Goal: Navigation & Orientation: Find specific page/section

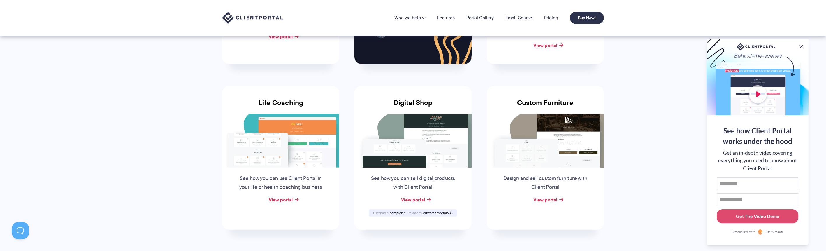
scroll to position [219, 0]
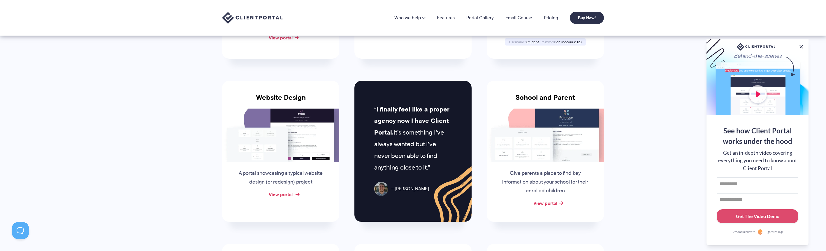
click at [291, 192] on link "View portal" at bounding box center [281, 194] width 24 height 7
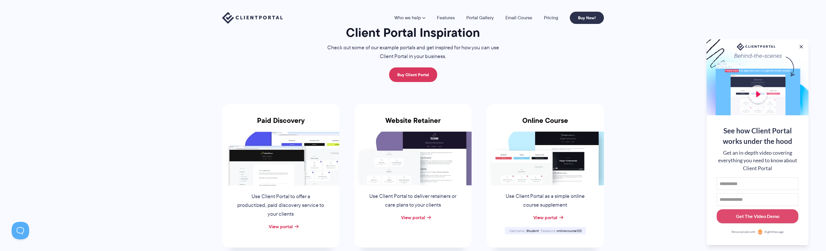
scroll to position [0, 0]
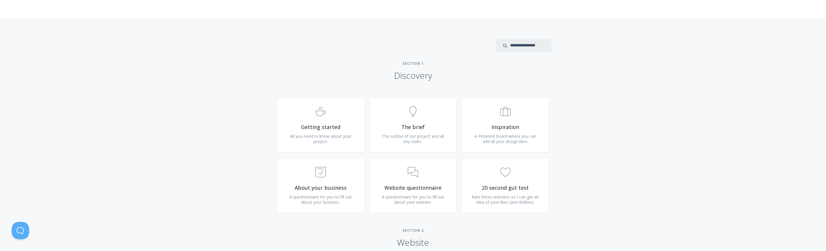
scroll to position [342, 0]
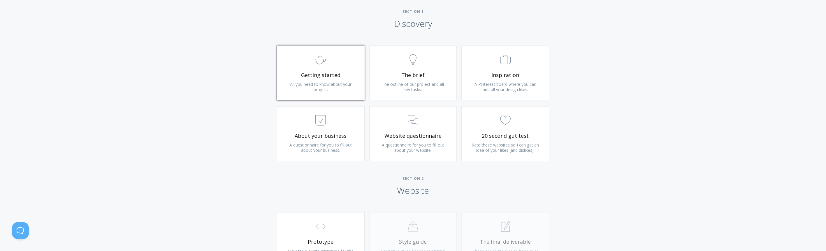
click at [319, 61] on icon ".st0{fill:none;stroke:#000000;stroke-width:2;stroke-miterlimit:10;} Untitled-22" at bounding box center [320, 59] width 10 height 10
click at [401, 80] on link ".st0{fill:none;stroke:#000000;stroke-width:2;stroke-miterlimit:10;} Untitled-14…" at bounding box center [413, 72] width 88 height 55
click at [516, 75] on span "Inspiration" at bounding box center [506, 75] width 70 height 7
click at [333, 122] on span ".st0{fill:none;stroke:#000000;stroke-width:2;stroke-miterlimit:10;} Untitled-18" at bounding box center [321, 121] width 70 height 18
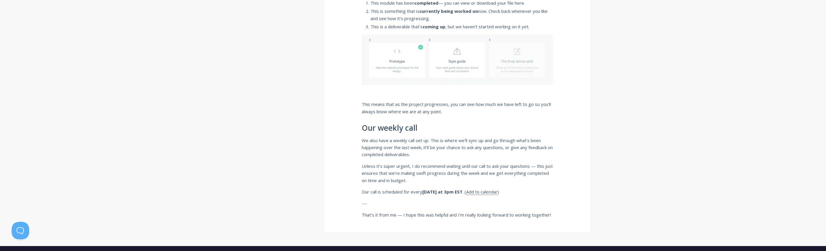
scroll to position [425, 0]
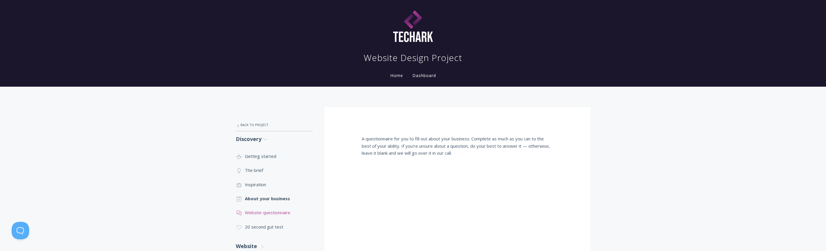
click at [278, 212] on link ".st0{fill:none;stroke:#000000;stroke-width:2;stroke-miterlimit:10;} 3. Communic…" at bounding box center [274, 212] width 77 height 14
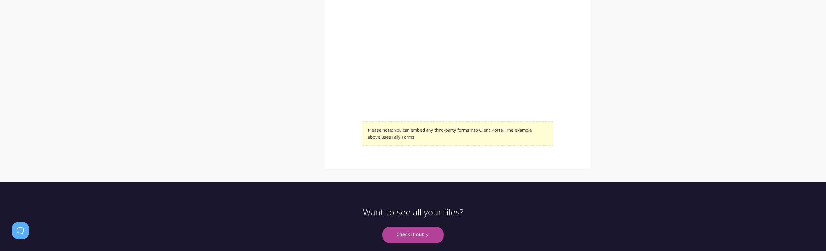
scroll to position [76, 0]
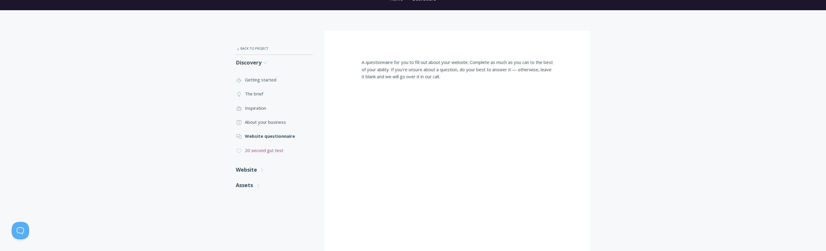
click at [279, 151] on link ".cls-1{fill:none;stroke:#000;stroke-miterlimit:10;stroke-width:2px;} 1. General…" at bounding box center [274, 150] width 77 height 14
click at [254, 171] on link "Website .st0{fill:none;stroke:#000000;stroke-width:2;stroke-miterlimit:10;} Unt…" at bounding box center [274, 169] width 77 height 15
click at [253, 187] on link ".st0{fill:none;stroke:#000000;stroke-width:2;stroke-miterlimit:10;} Untitled-16…" at bounding box center [274, 187] width 77 height 14
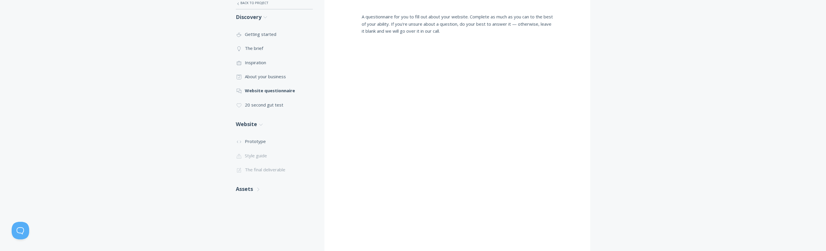
click at [263, 155] on li ".st0{fill:none;stroke:#000000;stroke-width:2;stroke-miterlimit:10;} Untitled-20…" at bounding box center [274, 155] width 77 height 14
click at [256, 155] on li ".st0{fill:none;stroke:#000000;stroke-width:2;stroke-miterlimit:10;} Untitled-20…" at bounding box center [274, 155] width 77 height 14
click at [250, 169] on li ".st0{fill:none;stroke:#000000;stroke-width:2;stroke-miterlimit:10;} 1. General …" at bounding box center [274, 169] width 77 height 14
click at [252, 188] on link "Assets .st0{fill:none;stroke:#000000;stroke-width:2;stroke-miterlimit:10;} Unti…" at bounding box center [274, 188] width 77 height 15
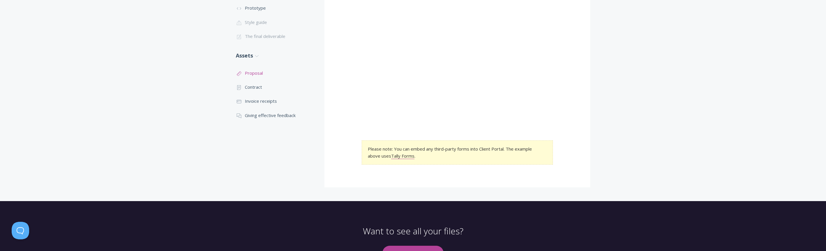
click at [256, 72] on link ".st0{fill:none;stroke:#000000;stroke-width:2;stroke-miterlimit:10;} 2. Design -…" at bounding box center [274, 73] width 77 height 14
click at [260, 90] on link ".st0{fill:none;stroke:#000000;stroke-width:2;stroke-miterlimit:10;} Untitled-15…" at bounding box center [274, 87] width 77 height 14
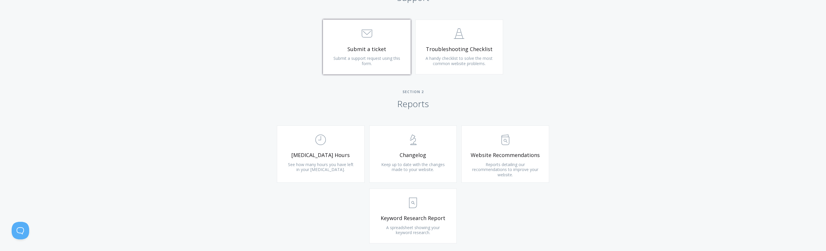
scroll to position [367, 0]
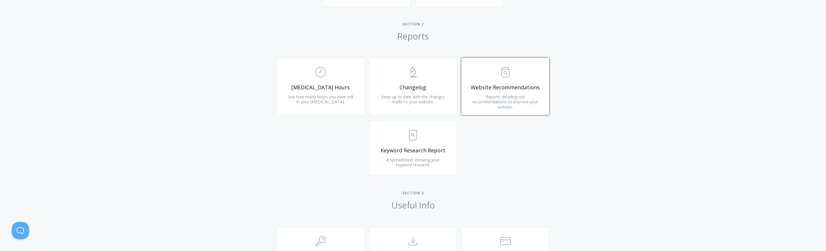
click at [493, 86] on span "Website Recommendations" at bounding box center [506, 87] width 70 height 7
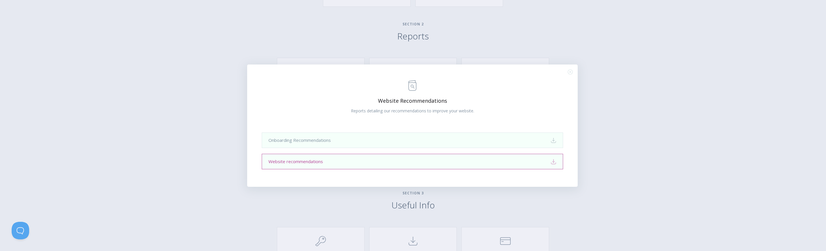
click at [554, 163] on icon "Download" at bounding box center [554, 162] width 6 height 6
click at [558, 139] on link "Onboarding Recommendations Download" at bounding box center [412, 139] width 301 height 15
click at [633, 131] on div ".st0{fill:none;stroke:#000000;stroke-width:2;stroke-miterlimit:10;} Untitled-13…" at bounding box center [413, 125] width 826 height 251
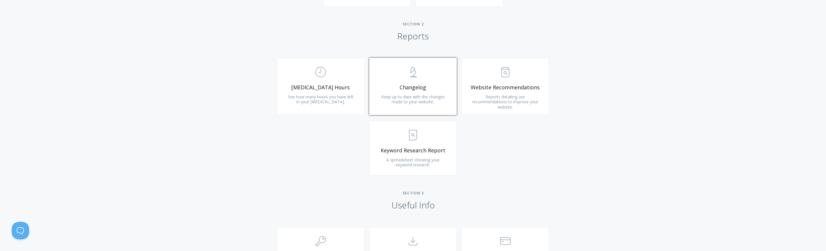
click at [397, 97] on span "Keep up to date with the changes made to your website." at bounding box center [413, 99] width 64 height 11
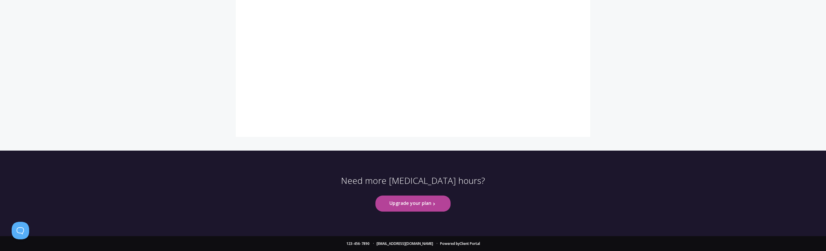
scroll to position [20, 0]
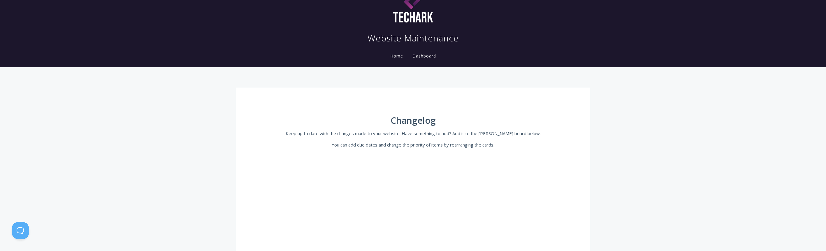
click at [419, 56] on link "Dashboard" at bounding box center [424, 56] width 26 height 6
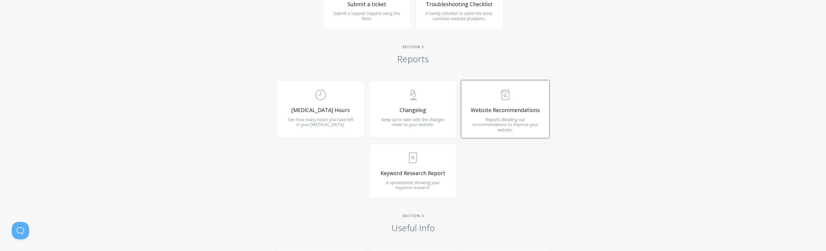
scroll to position [359, 0]
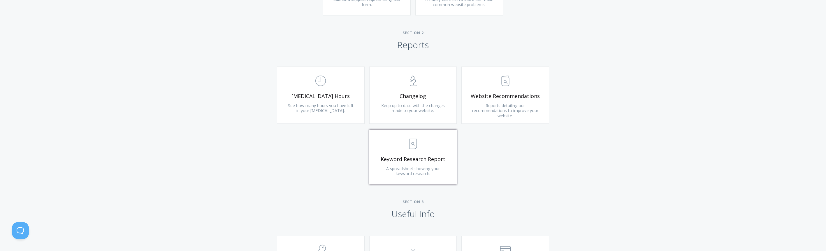
click at [420, 150] on span ".st0{fill:none;stroke:#000000;stroke-width:2;stroke-miterlimit:10;} Untitled-15" at bounding box center [413, 144] width 70 height 18
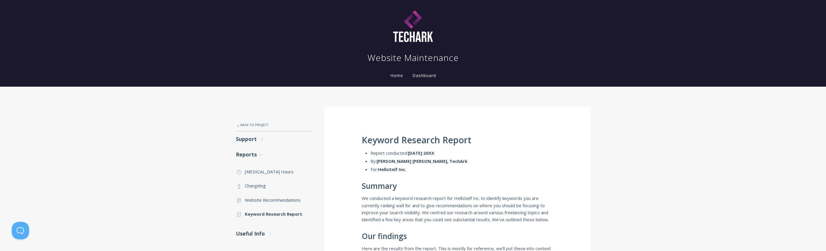
click at [429, 77] on link "Dashboard" at bounding box center [424, 76] width 26 height 6
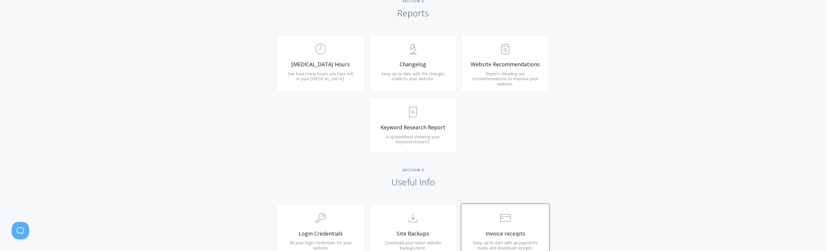
scroll to position [499, 0]
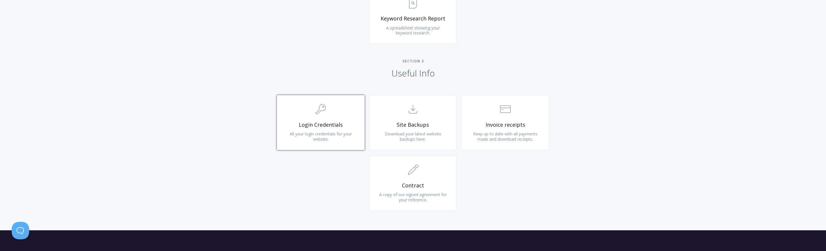
click at [347, 125] on span "Login Credentials" at bounding box center [321, 124] width 70 height 7
click at [429, 120] on link ".st0{fill:none;stroke:#000000;stroke-width:2;stroke-miterlimit:10;} Untitled-15…" at bounding box center [413, 122] width 88 height 55
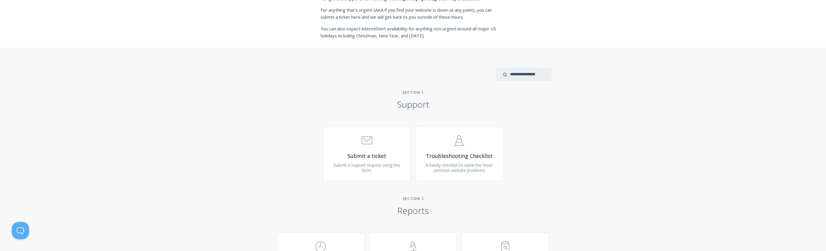
scroll to position [0, 0]
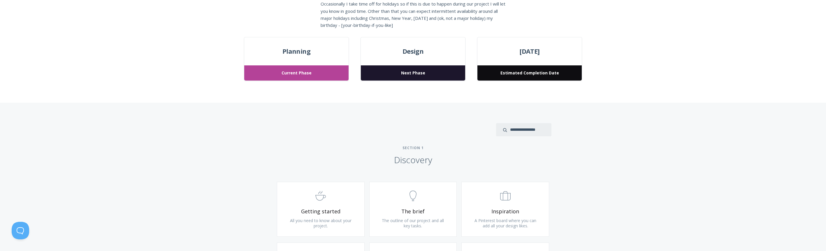
scroll to position [311, 0]
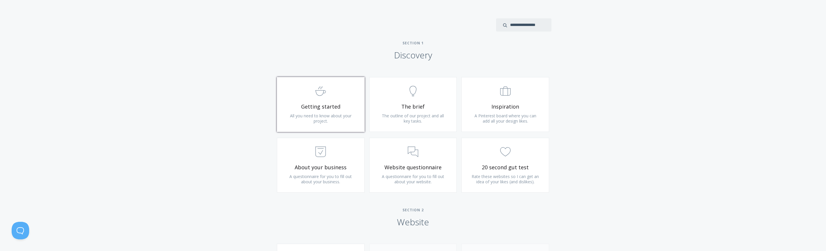
click at [341, 108] on span "Getting started" at bounding box center [321, 106] width 70 height 7
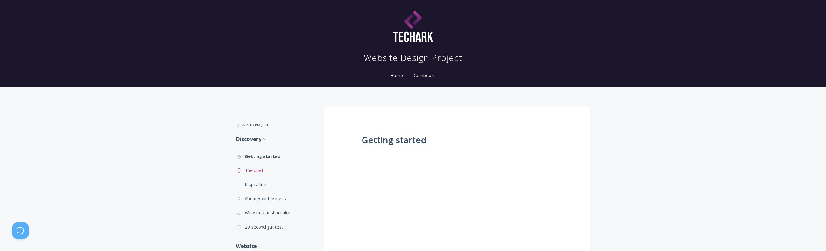
click at [259, 169] on link ".st0{fill:none;stroke:#000000;stroke-width:2;stroke-miterlimit:10;} Untitled-14…" at bounding box center [274, 170] width 77 height 14
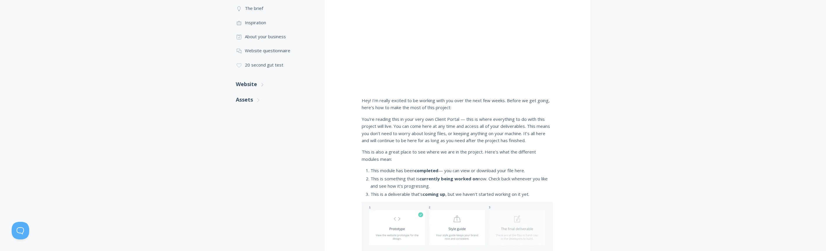
scroll to position [6, 0]
